Goal: Information Seeking & Learning: Learn about a topic

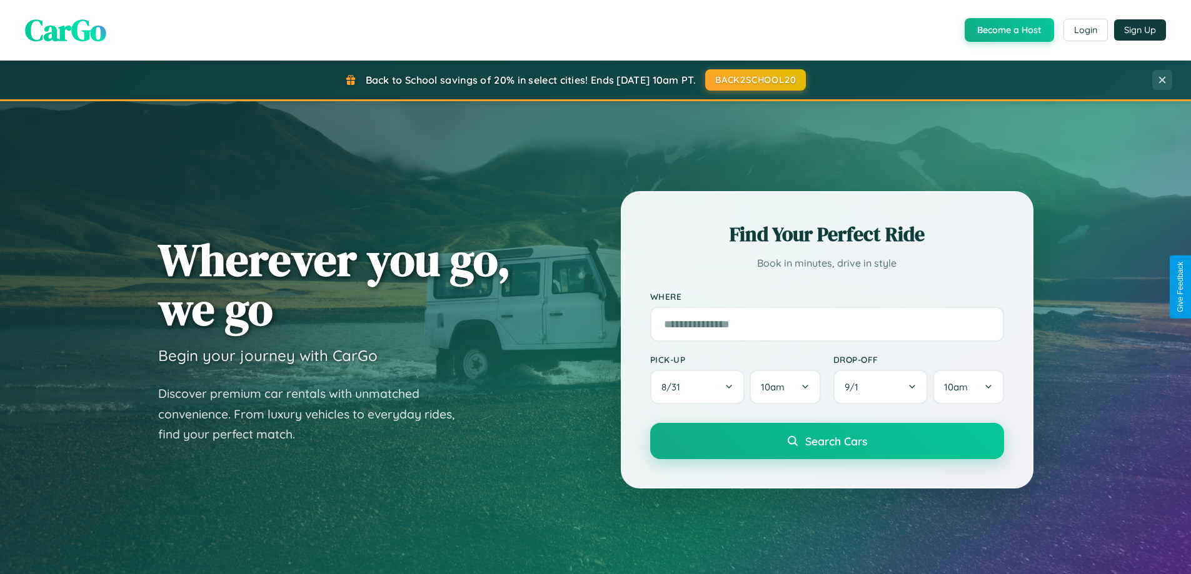
scroll to position [539, 0]
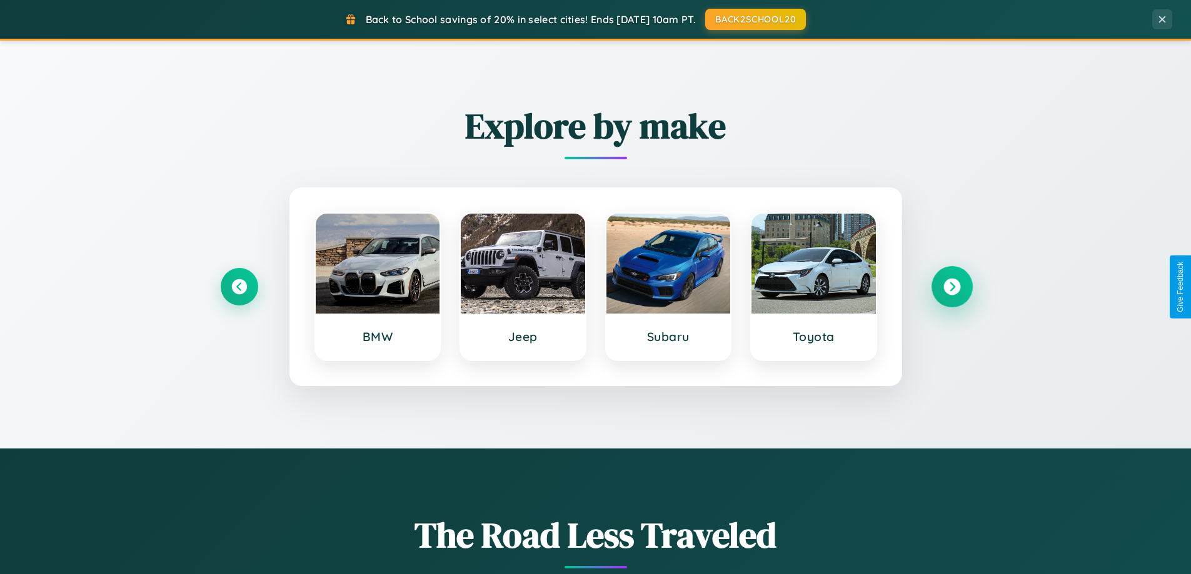
click at [951, 287] on icon at bounding box center [951, 287] width 17 height 17
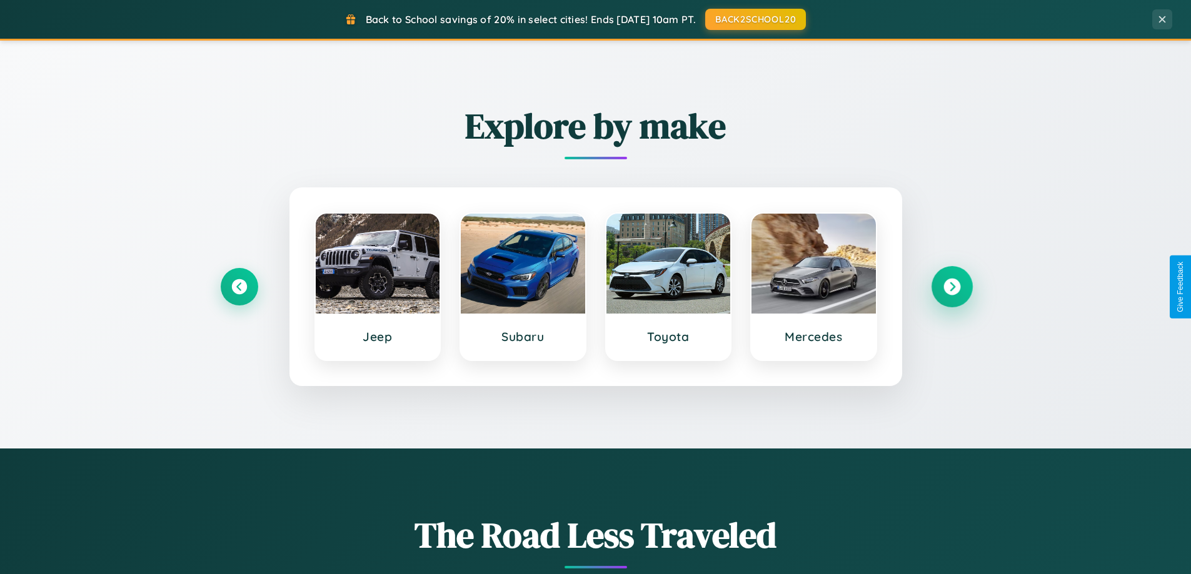
click at [951, 287] on icon at bounding box center [951, 287] width 17 height 17
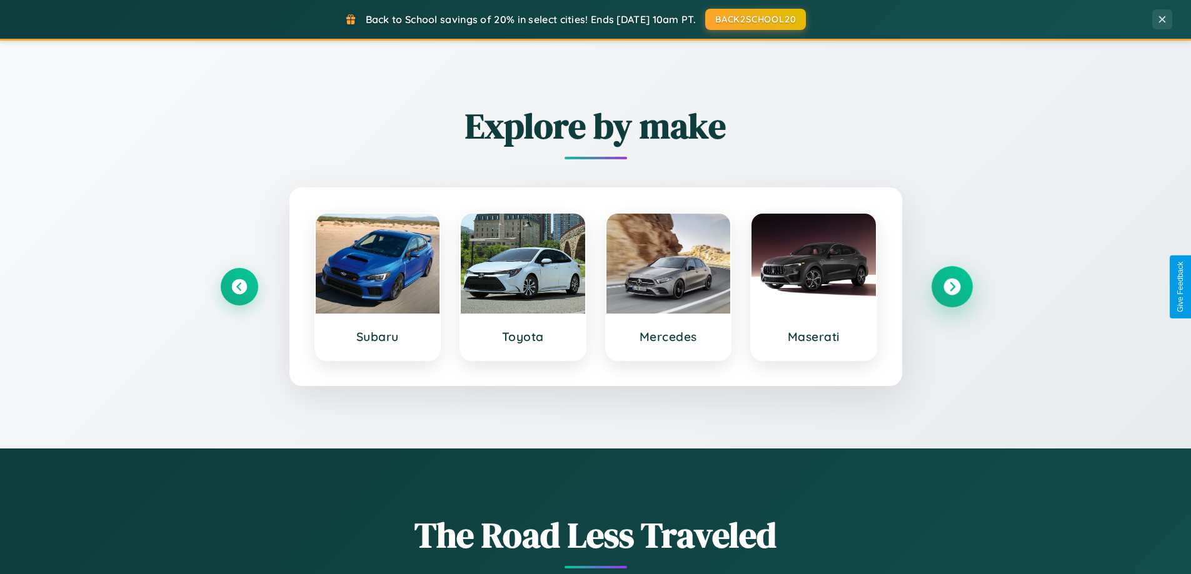
click at [951, 287] on icon at bounding box center [951, 287] width 17 height 17
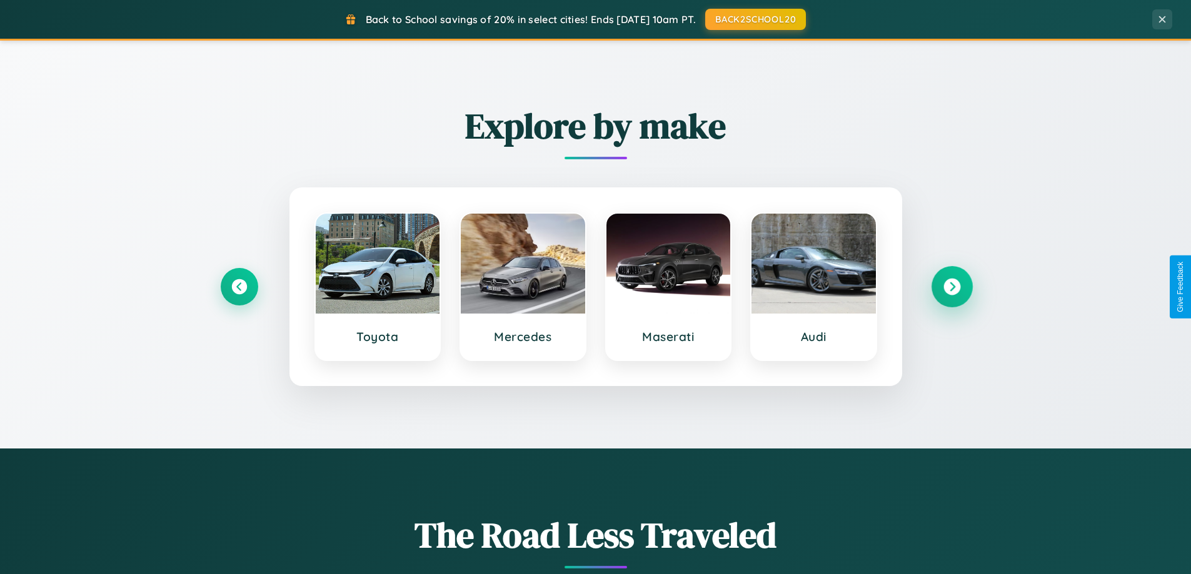
click at [951, 287] on icon at bounding box center [951, 287] width 17 height 17
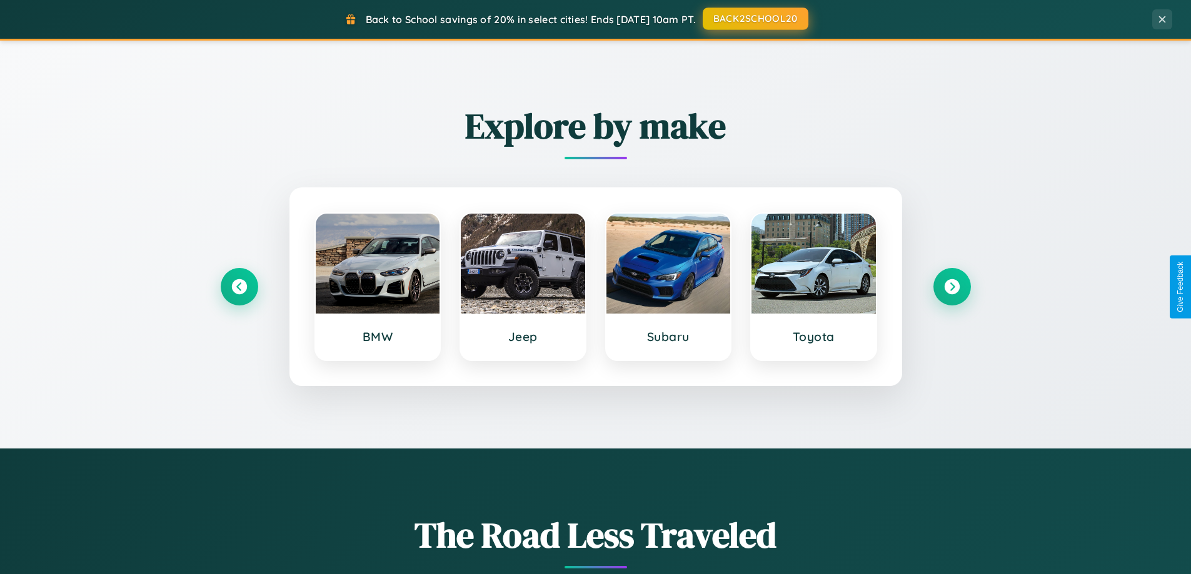
click at [754, 19] on button "BACK2SCHOOL20" at bounding box center [755, 18] width 106 height 22
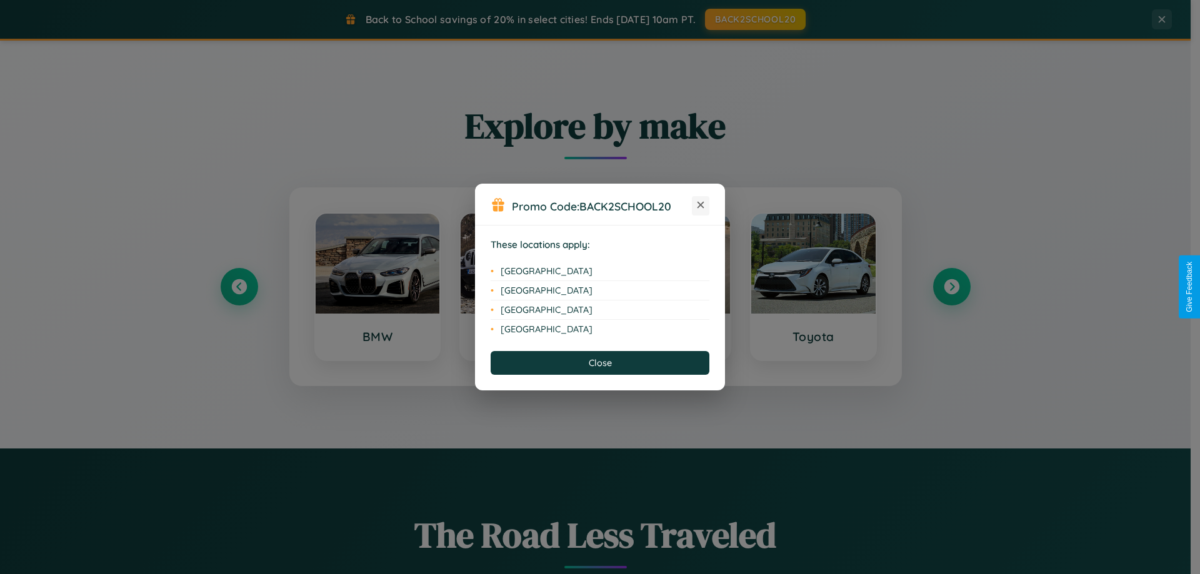
click at [701, 206] on icon at bounding box center [700, 205] width 7 height 7
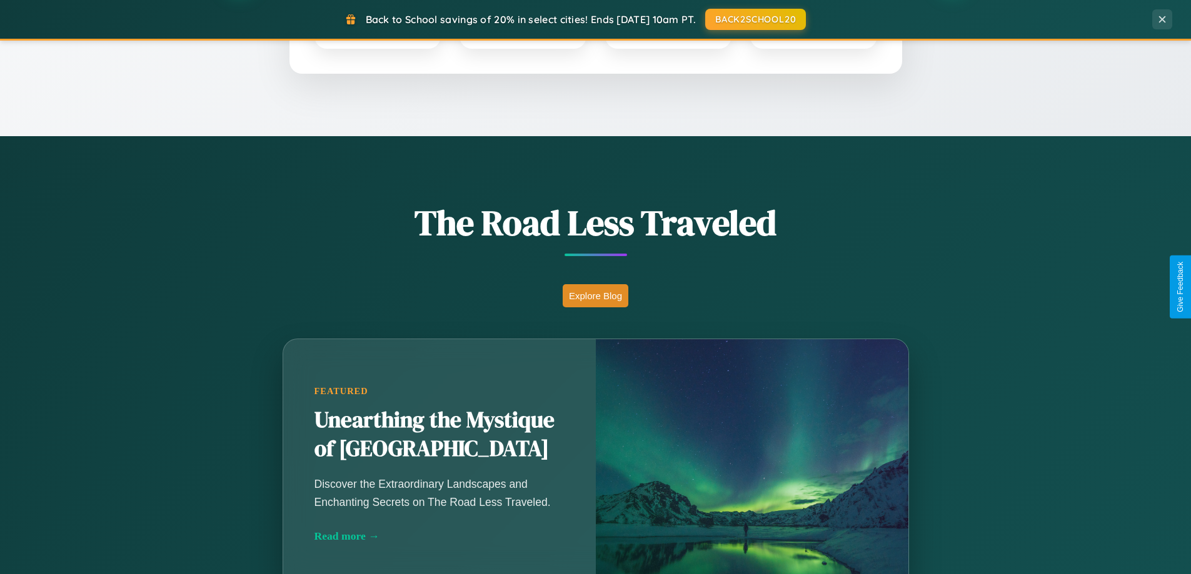
scroll to position [860, 0]
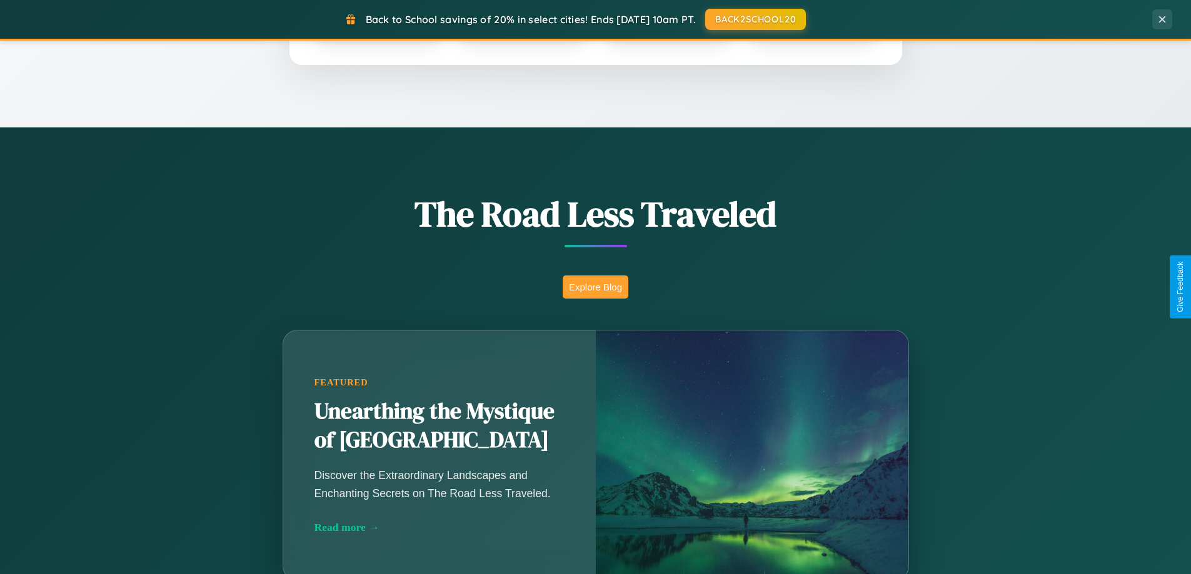
click at [595, 287] on button "Explore Blog" at bounding box center [595, 287] width 66 height 23
